Goal: Find contact information: Find contact information

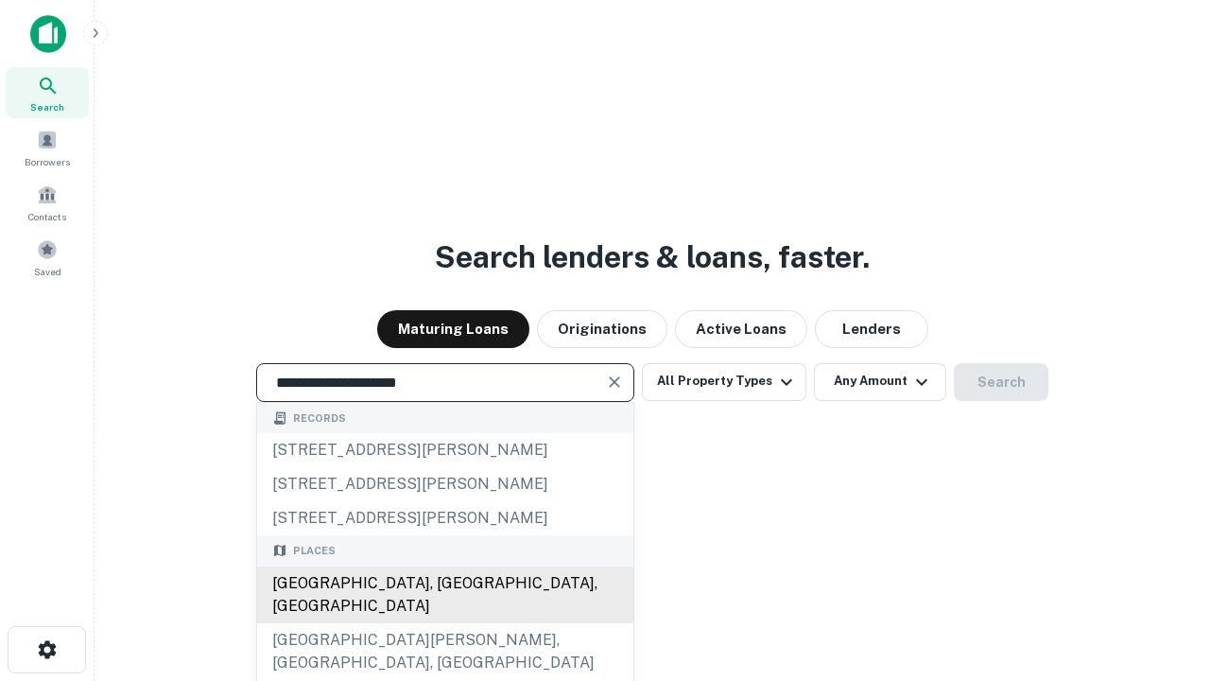
click at [444, 623] on div "Santa Monica, CA, USA" at bounding box center [445, 594] width 376 height 57
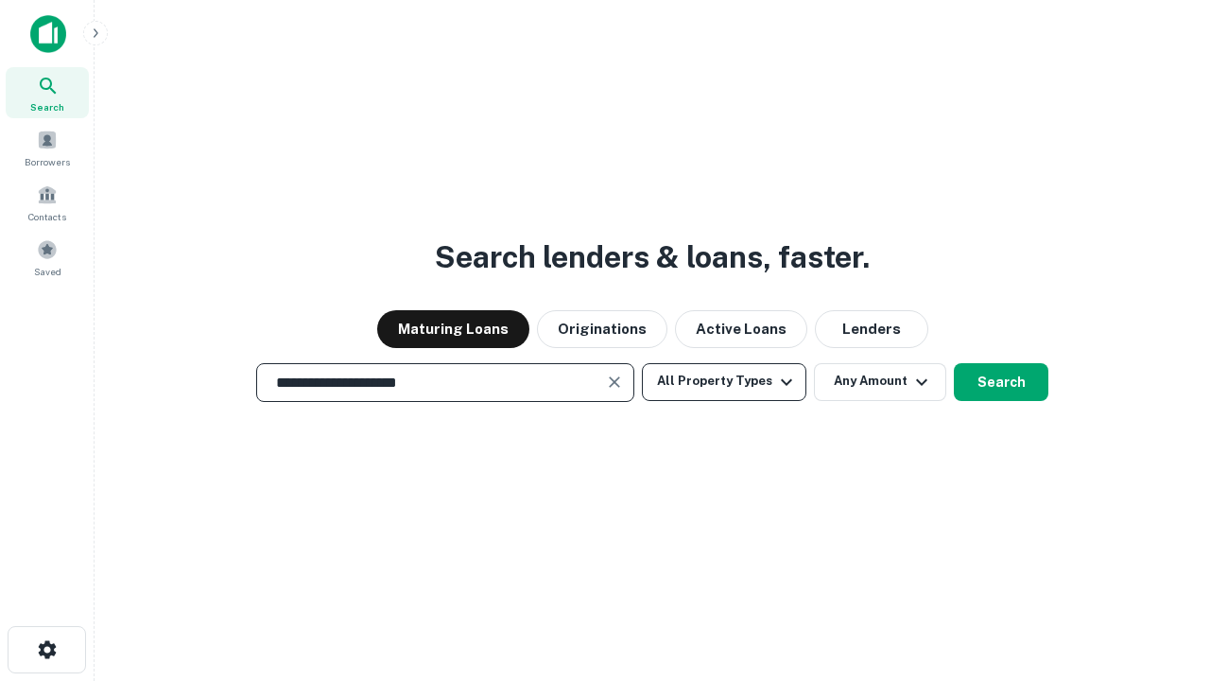
type input "**********"
click at [724, 381] on button "All Property Types" at bounding box center [724, 382] width 165 height 38
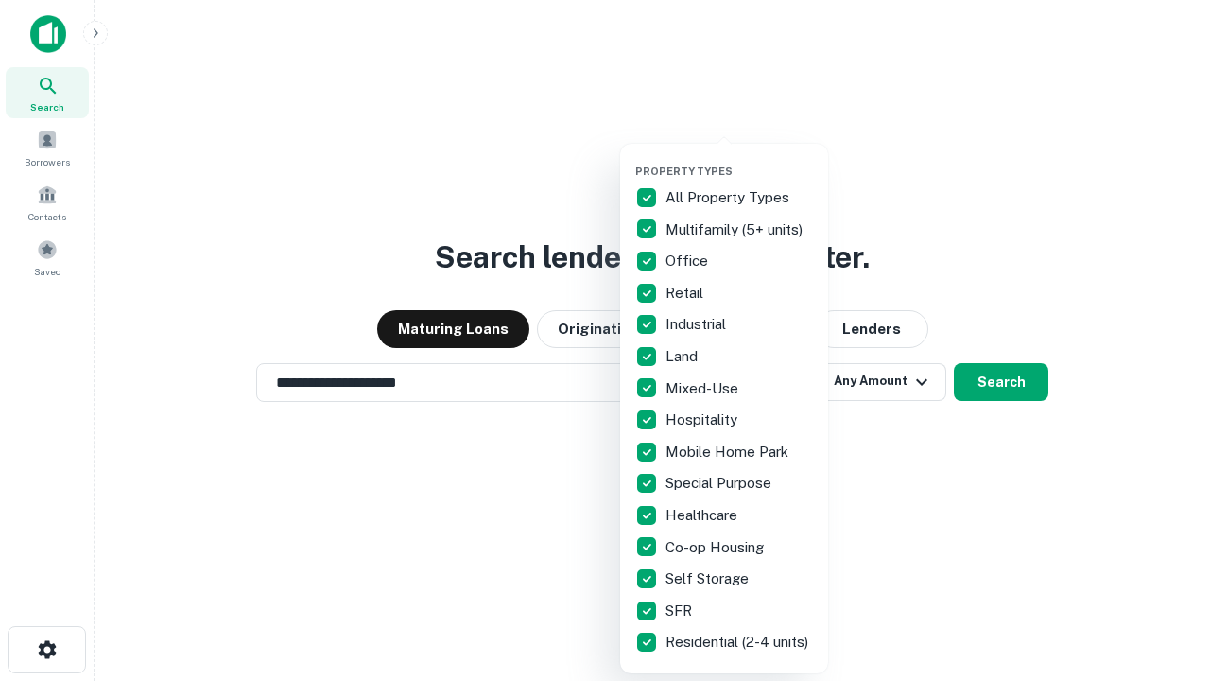
click at [739, 159] on button "button" at bounding box center [739, 159] width 208 height 1
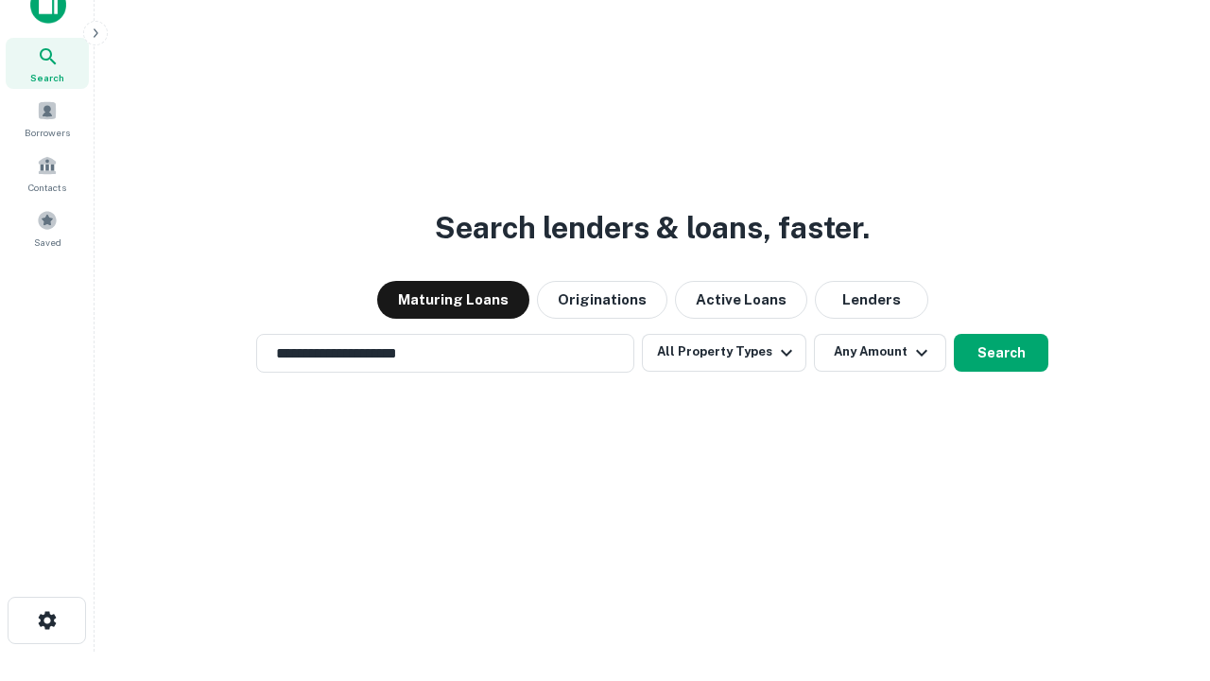
scroll to position [11, 228]
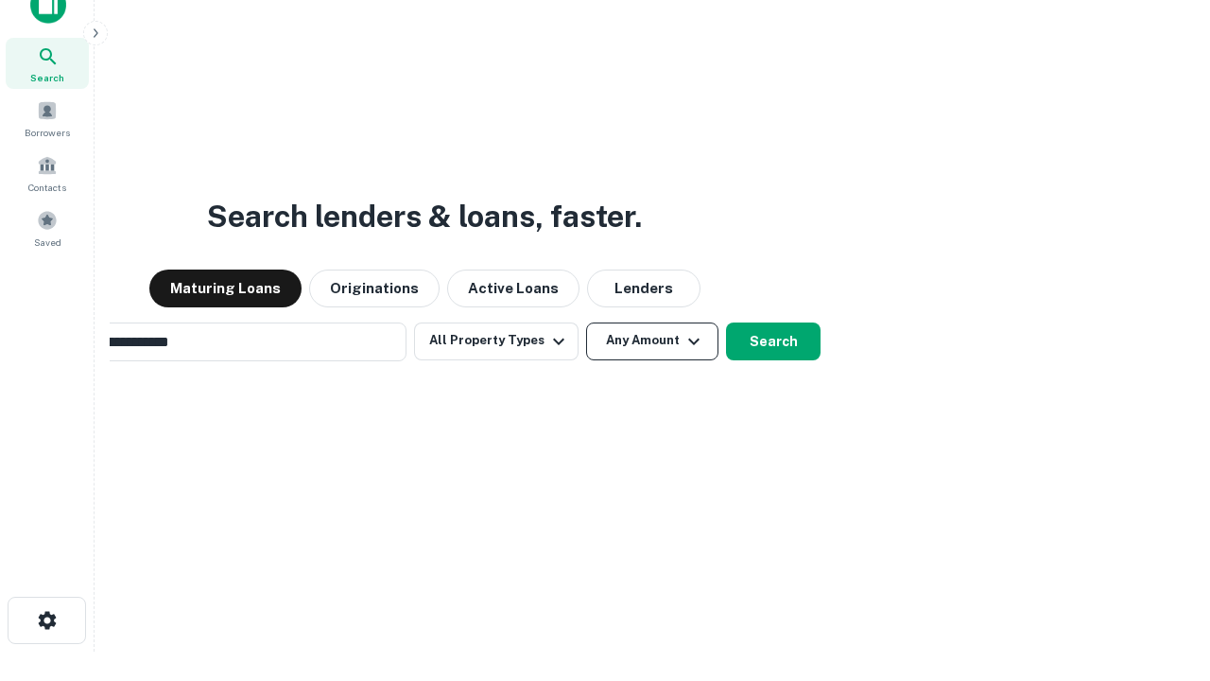
click at [586, 322] on button "Any Amount" at bounding box center [652, 341] width 132 height 38
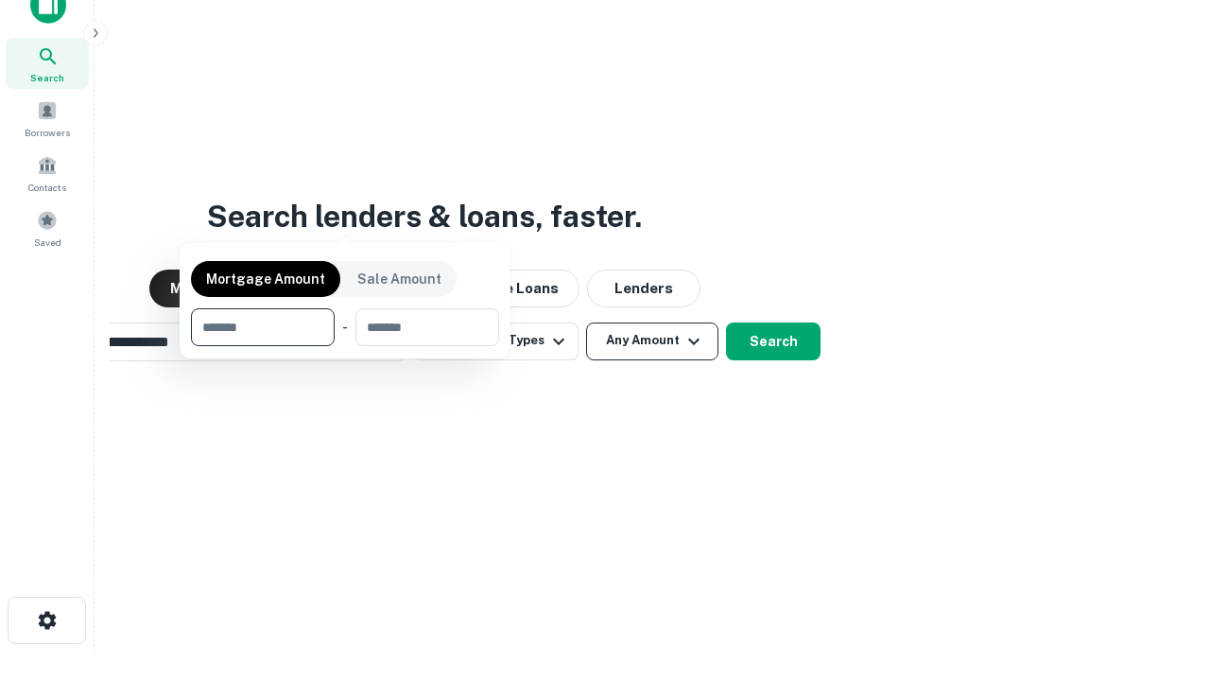
scroll to position [30, 0]
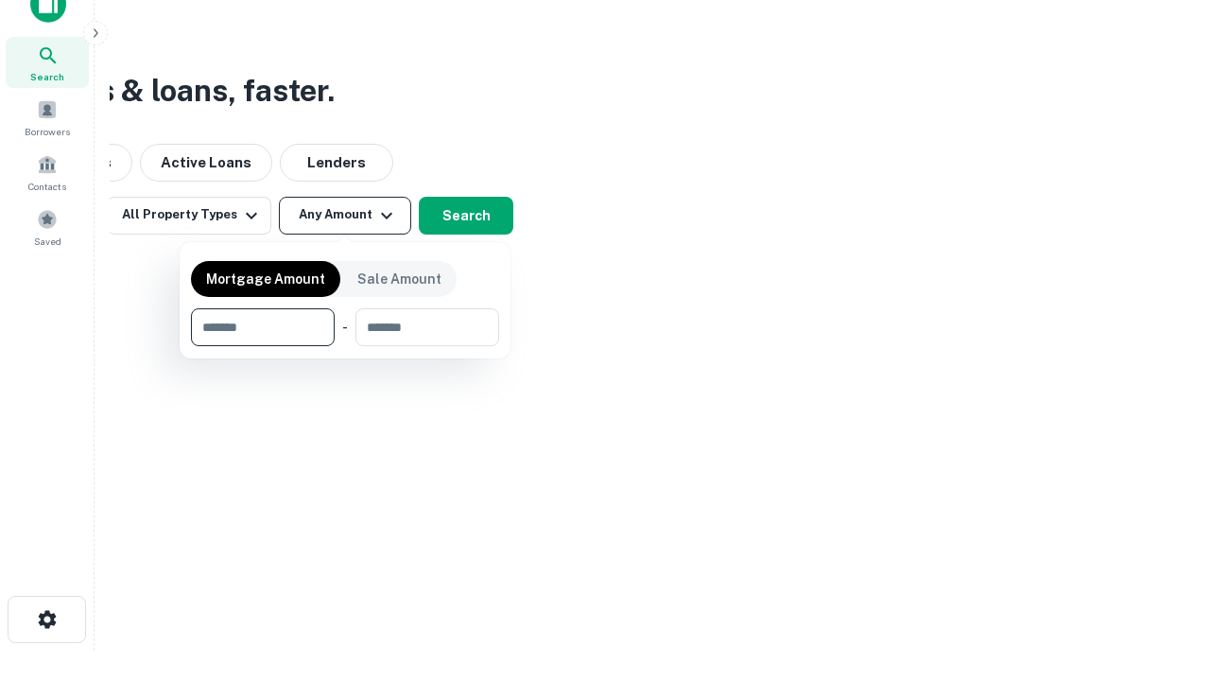
type input "*******"
click at [345, 346] on button "button" at bounding box center [345, 346] width 308 height 1
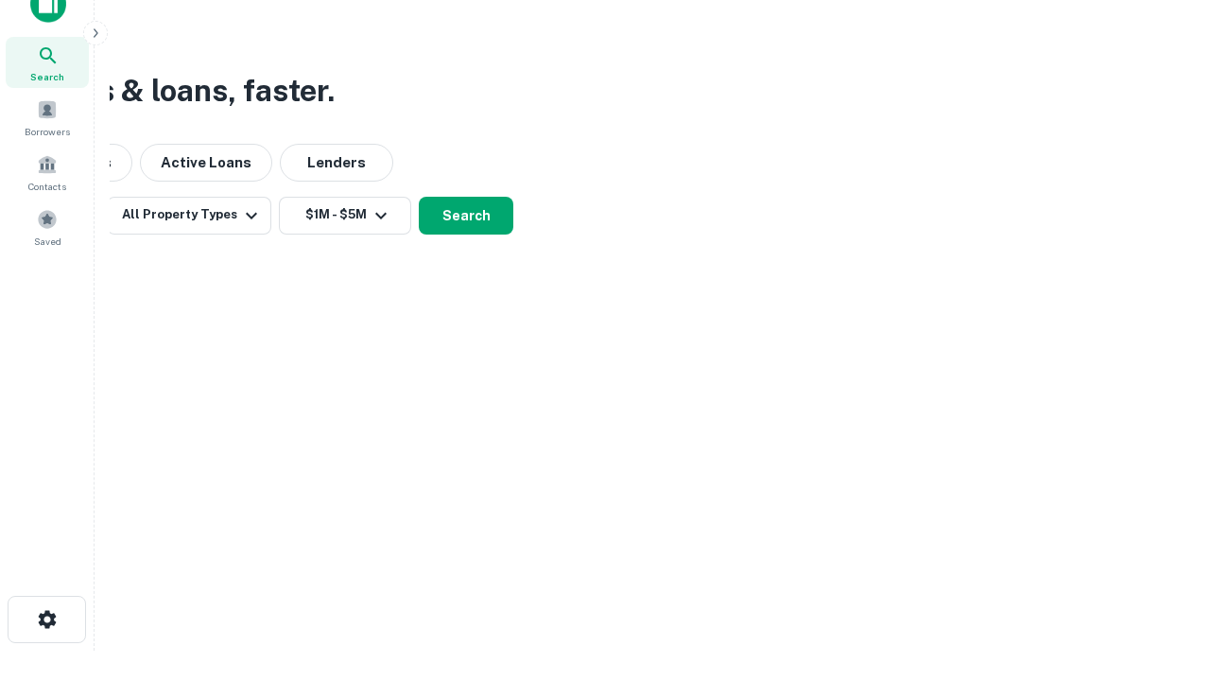
scroll to position [29, 0]
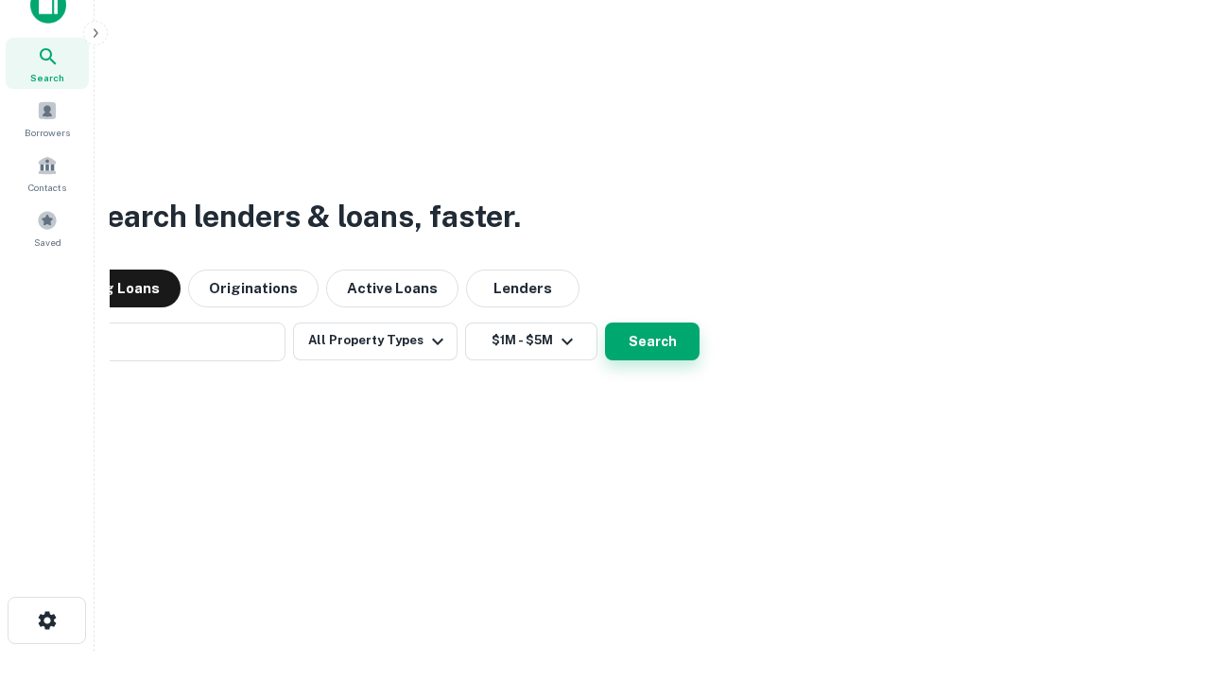
click at [605, 322] on button "Search" at bounding box center [652, 341] width 95 height 38
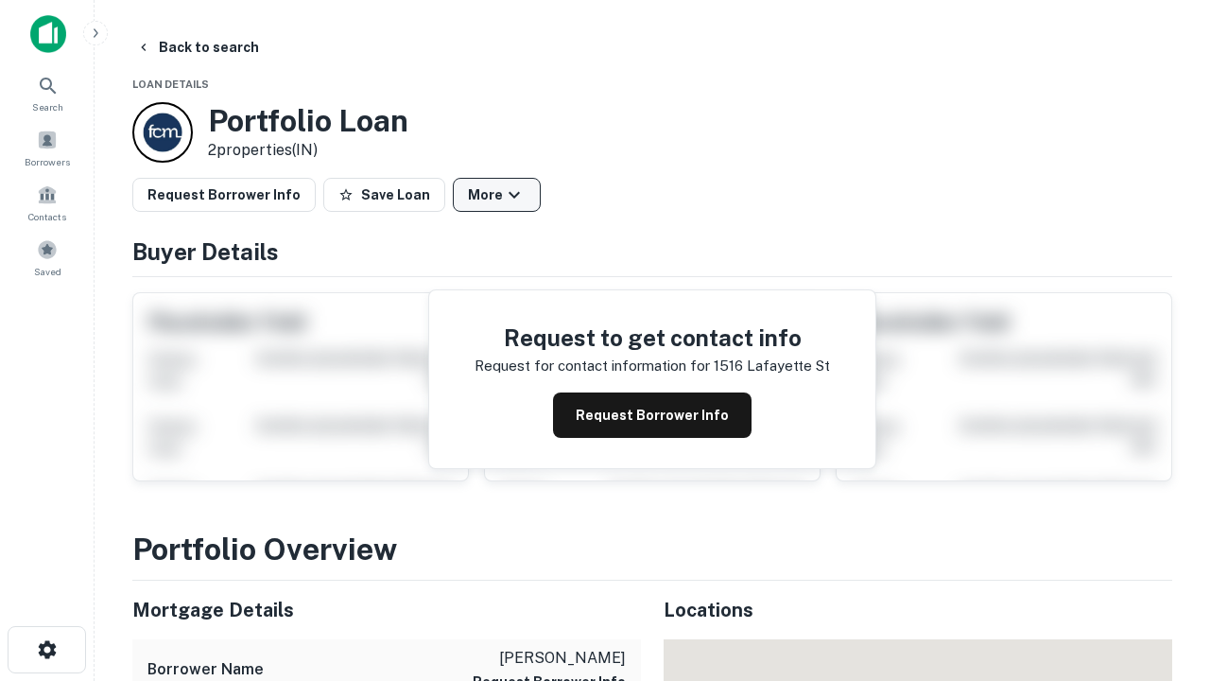
click at [496, 195] on button "More" at bounding box center [497, 195] width 88 height 34
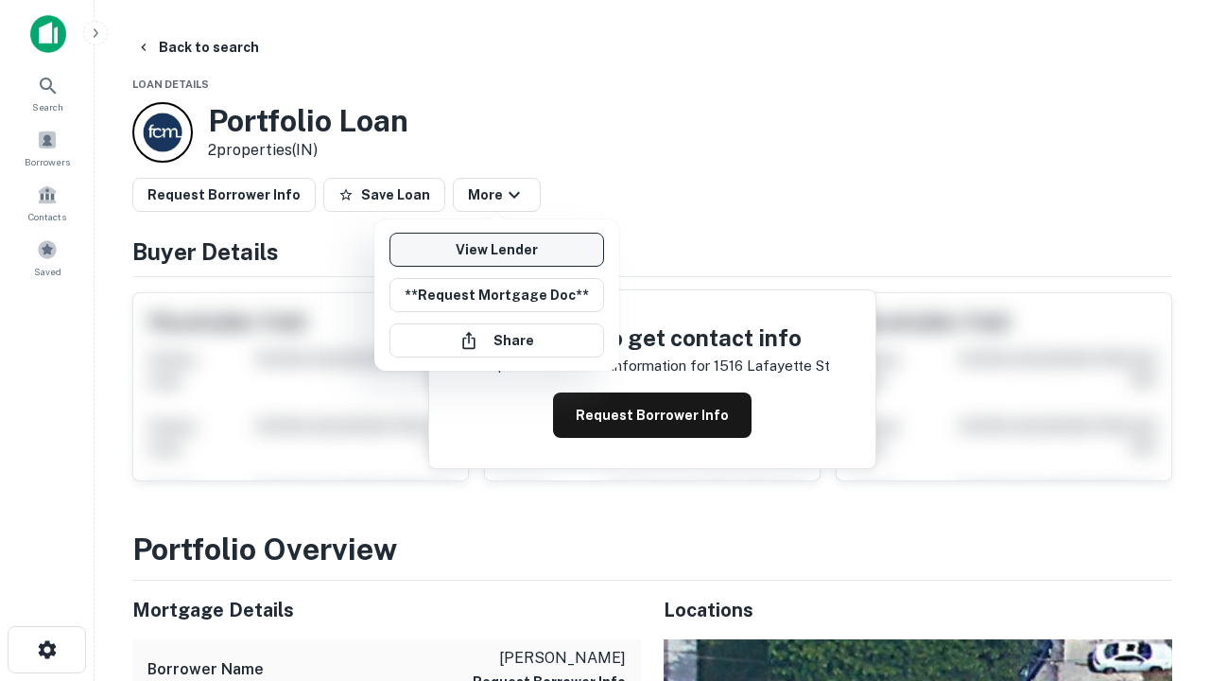
click at [496, 250] on link "View Lender" at bounding box center [497, 250] width 215 height 34
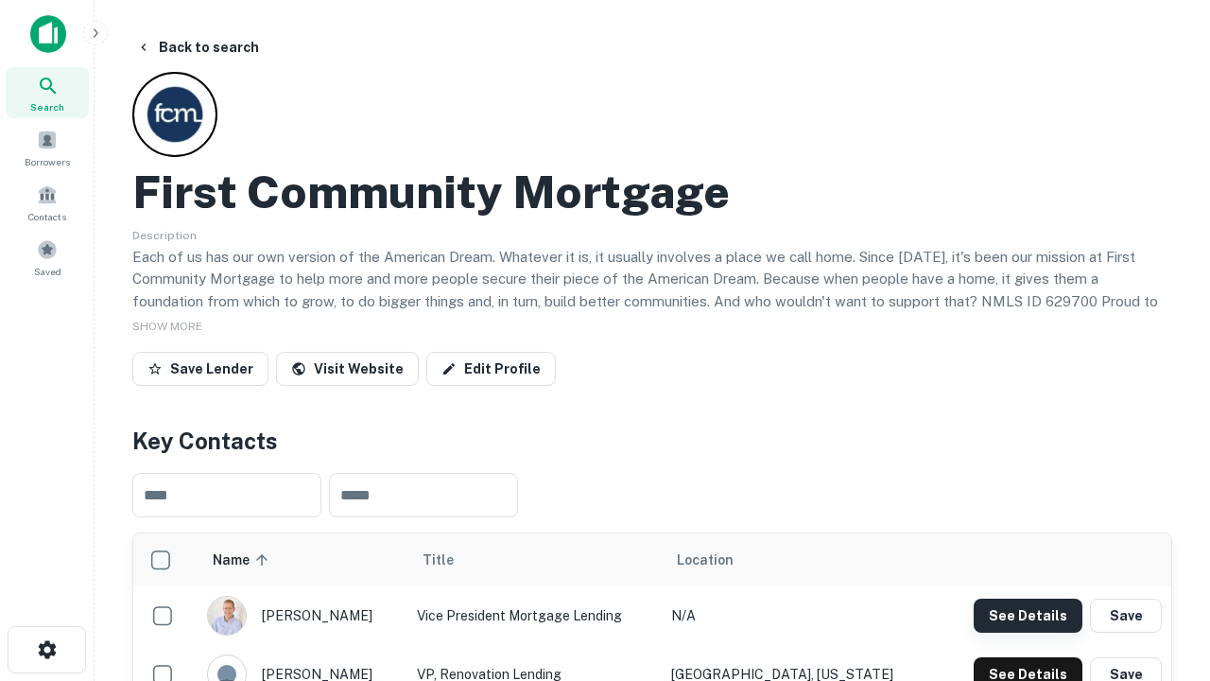
click at [1028, 615] on button "See Details" at bounding box center [1028, 615] width 109 height 34
click at [46, 650] on icon "button" at bounding box center [47, 649] width 23 height 23
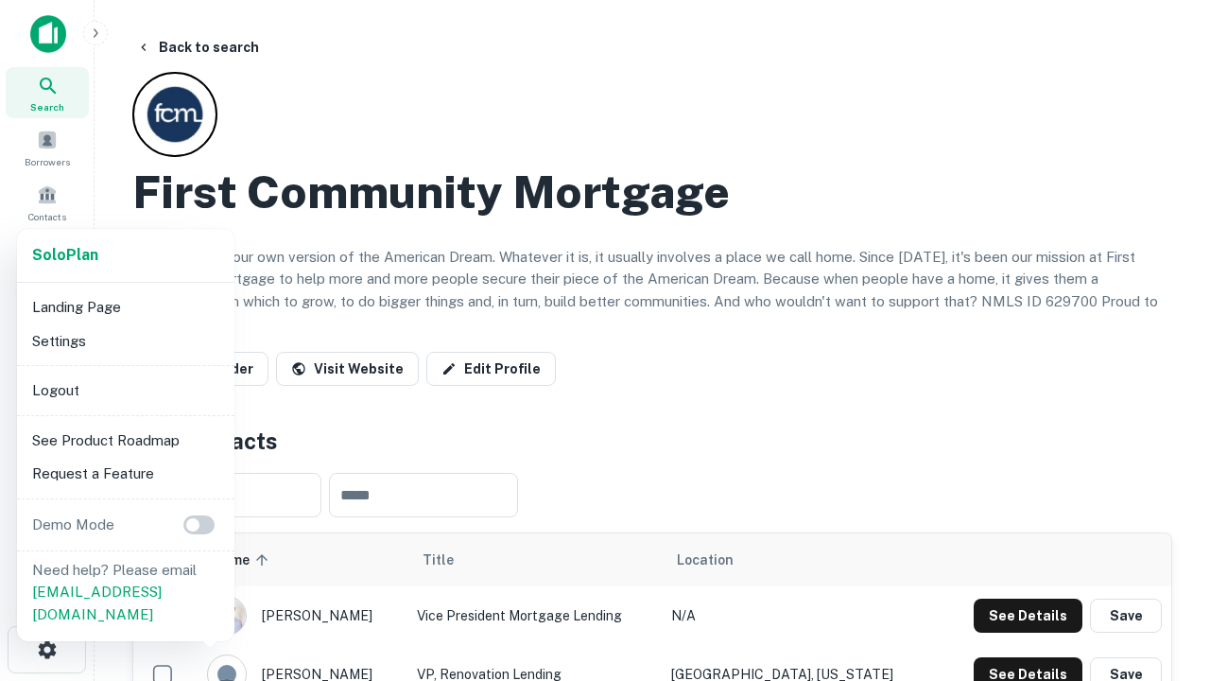
click at [125, 390] on li "Logout" at bounding box center [126, 390] width 202 height 34
